Goal: Task Accomplishment & Management: Use online tool/utility

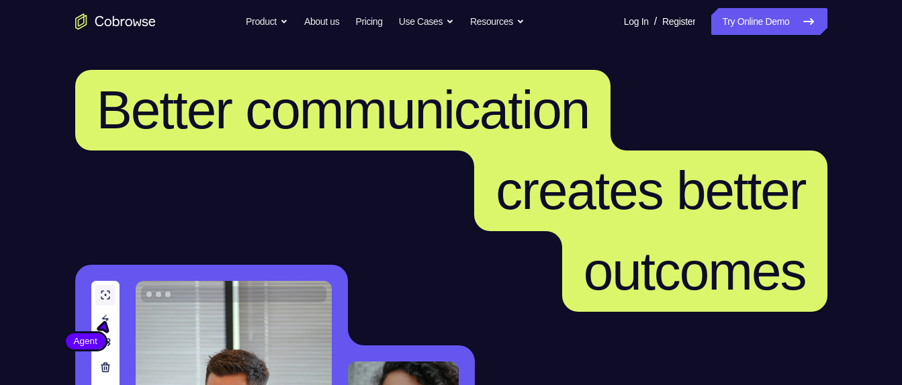
click at [749, 17] on link "Try Online Demo" at bounding box center [768, 21] width 115 height 27
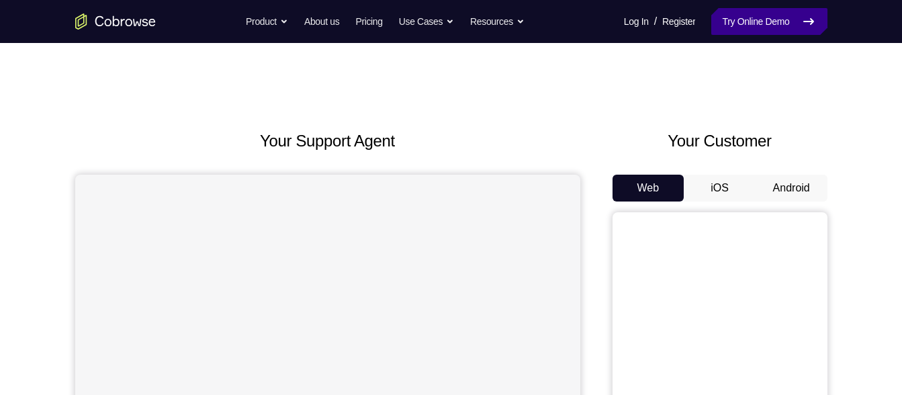
click at [731, 34] on link "Try Online Demo" at bounding box center [768, 21] width 115 height 27
drag, startPoint x: 777, startPoint y: 173, endPoint x: 777, endPoint y: 189, distance: 16.1
click at [777, 189] on div "Your Customer Web iOS Android" at bounding box center [719, 377] width 215 height 496
click at [777, 189] on button "Android" at bounding box center [791, 188] width 72 height 27
